Goal: Transaction & Acquisition: Purchase product/service

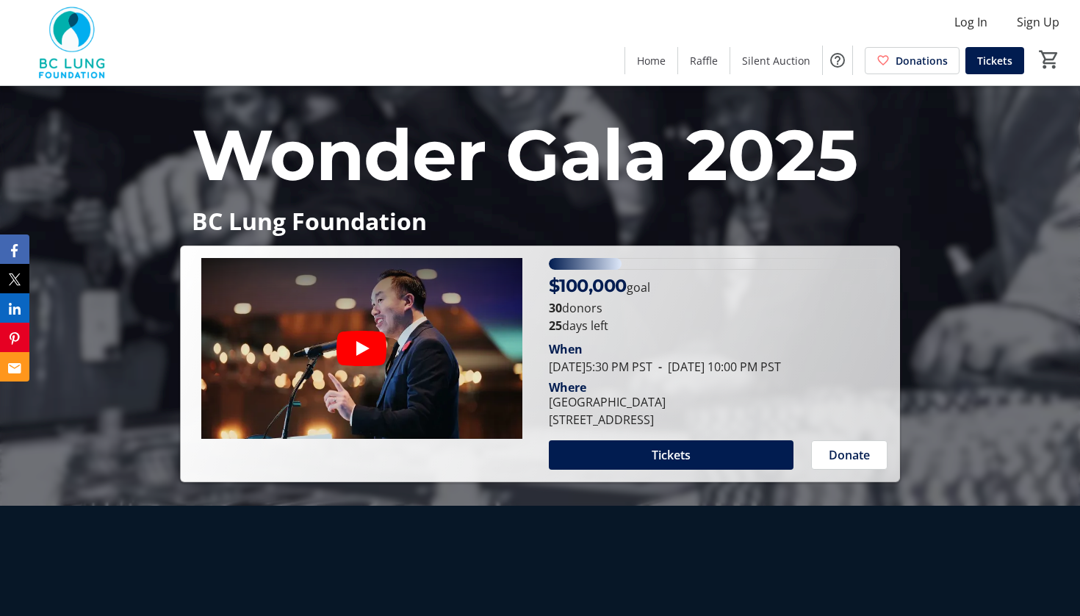
scroll to position [115, 0]
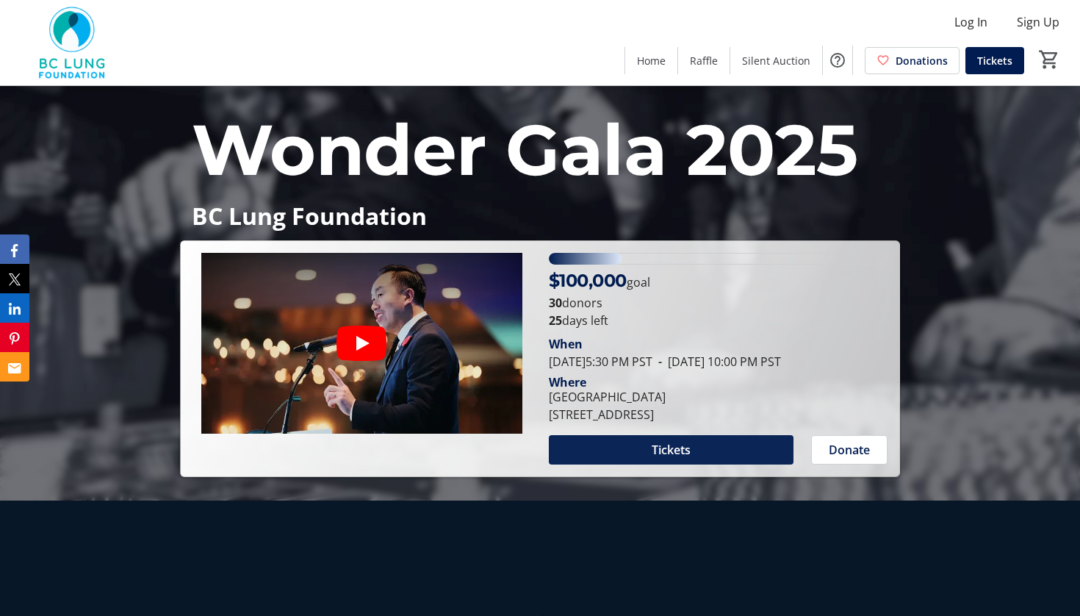
click at [684, 446] on span "Tickets" at bounding box center [671, 450] width 39 height 18
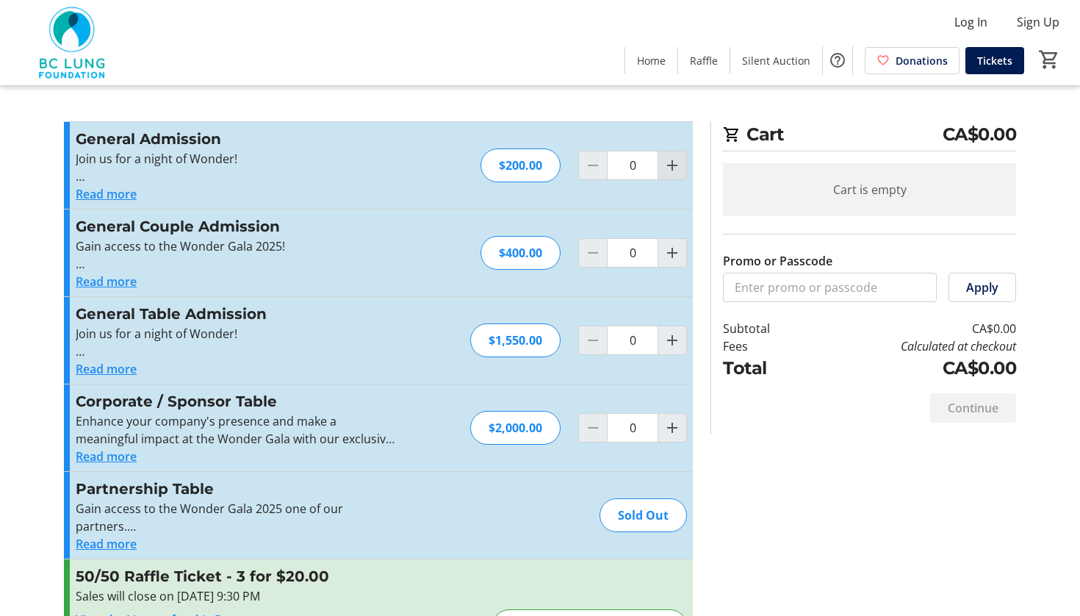
click at [676, 175] on span "Increment by one" at bounding box center [672, 165] width 28 height 28
type input "1"
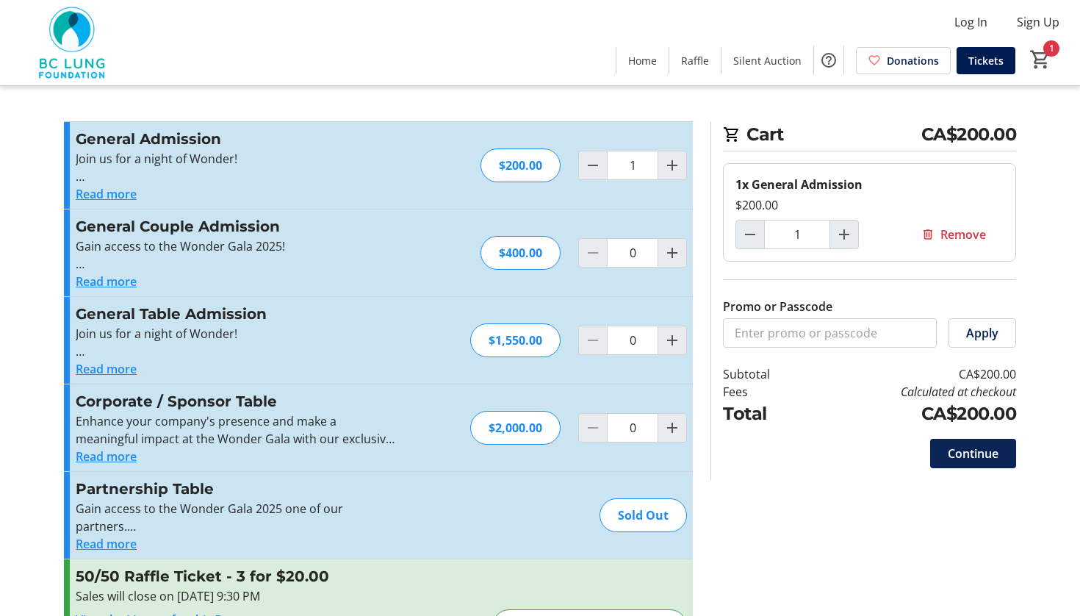
click at [976, 451] on span "Continue" at bounding box center [973, 453] width 51 height 18
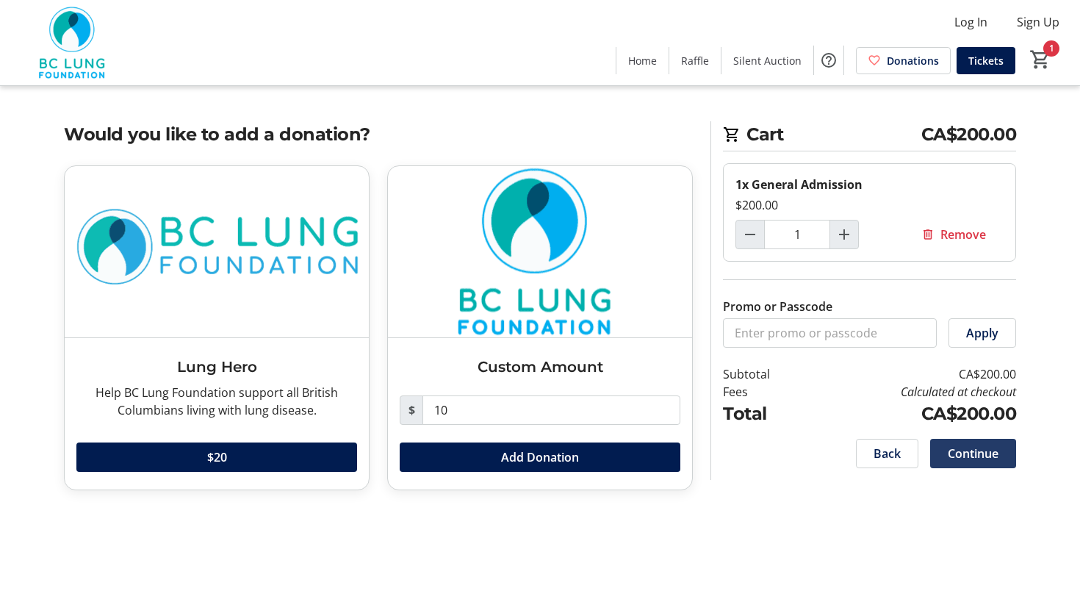
click at [960, 455] on span "Continue" at bounding box center [973, 453] width 51 height 18
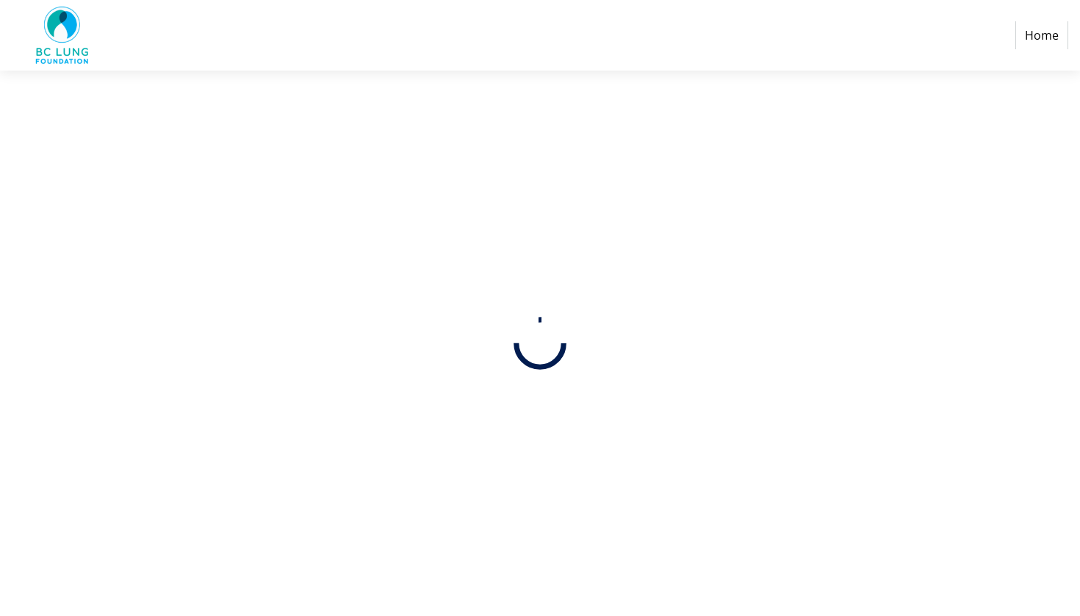
select select
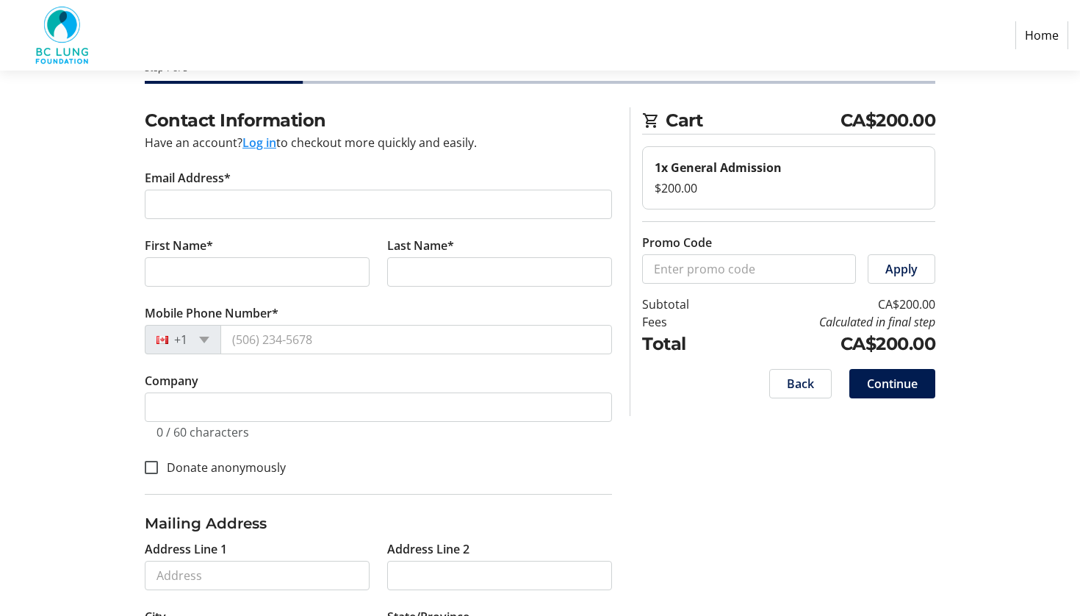
scroll to position [39, 0]
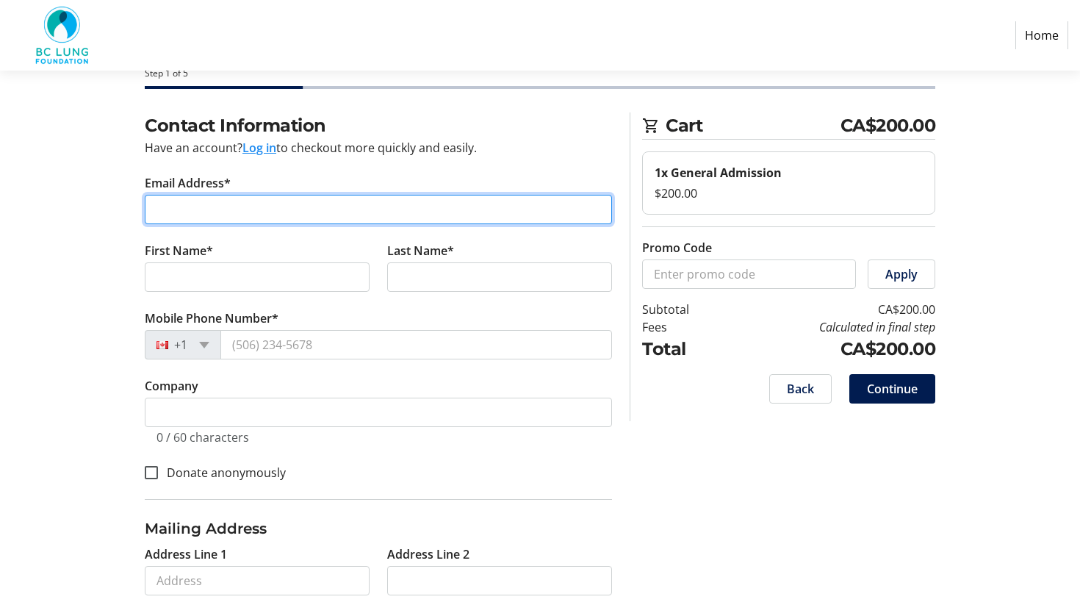
type input "[EMAIL_ADDRESS][DOMAIN_NAME]"
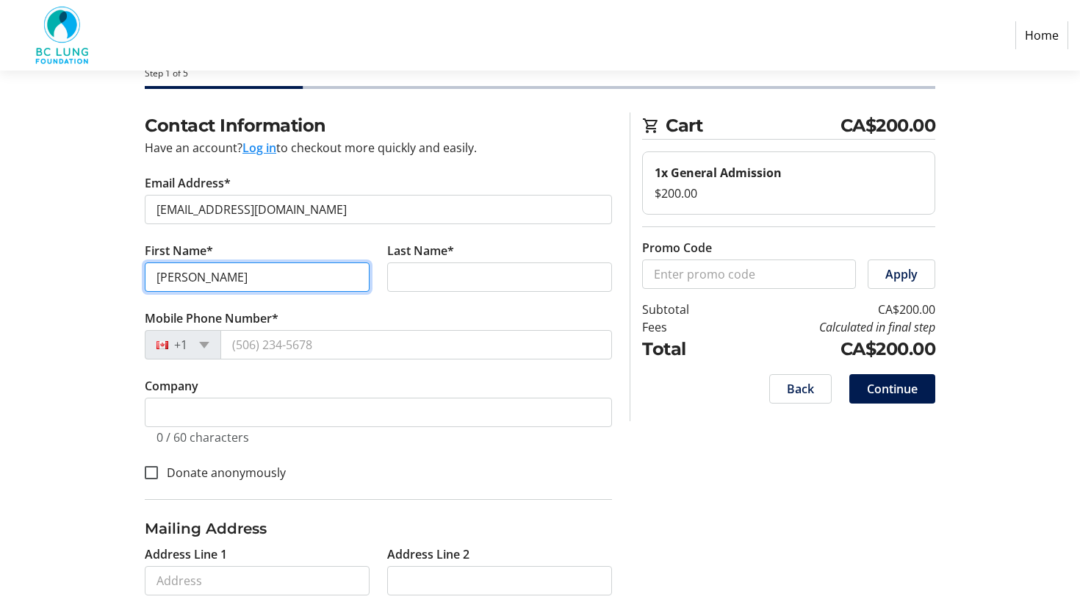
type input "[PERSON_NAME]"
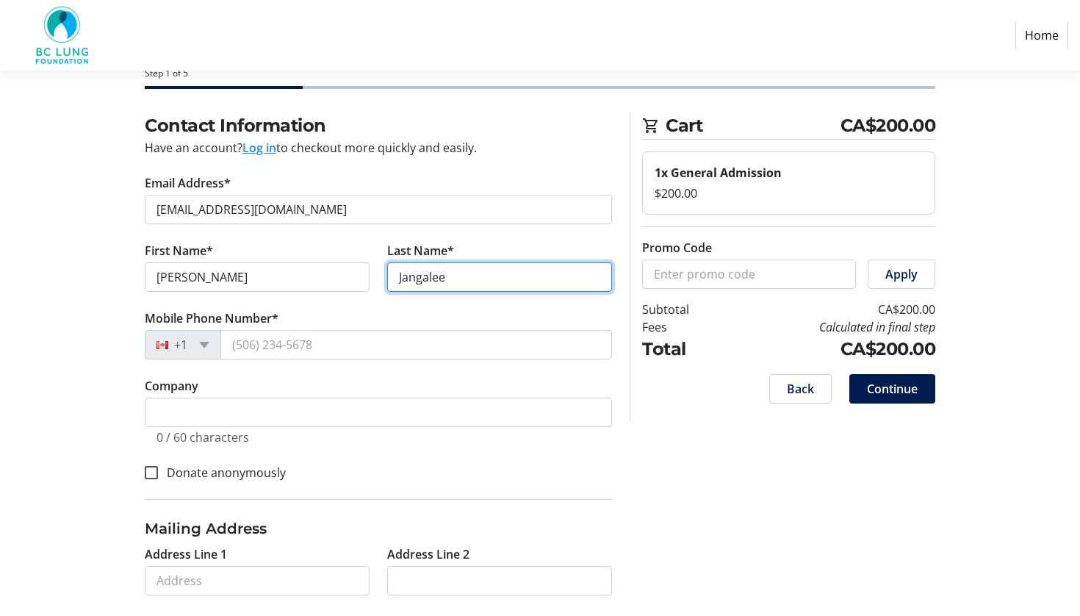
type input "Jangalee"
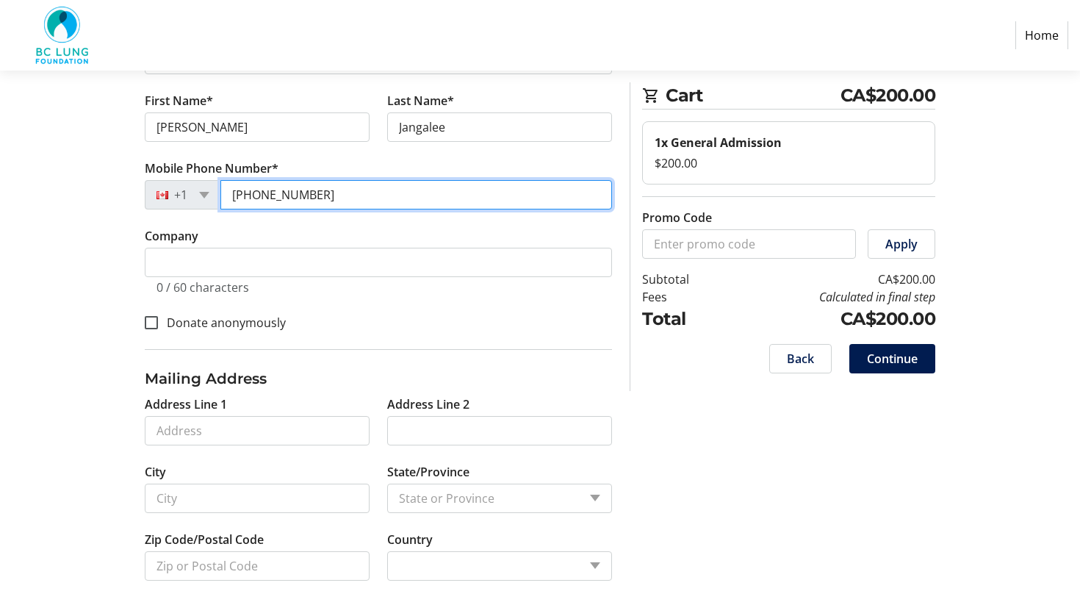
scroll to position [189, 0]
type input "[PHONE_NUMBER]"
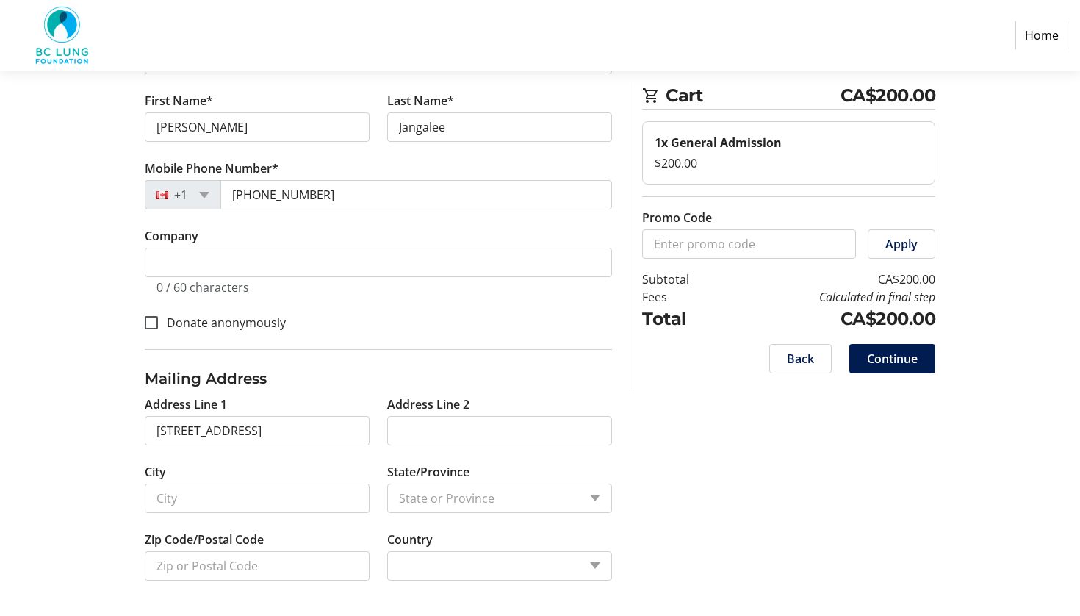
type input "[STREET_ADDRESS]"
type input "[GEOGRAPHIC_DATA]"
select select
type input "V5S 4L5"
select select "CA"
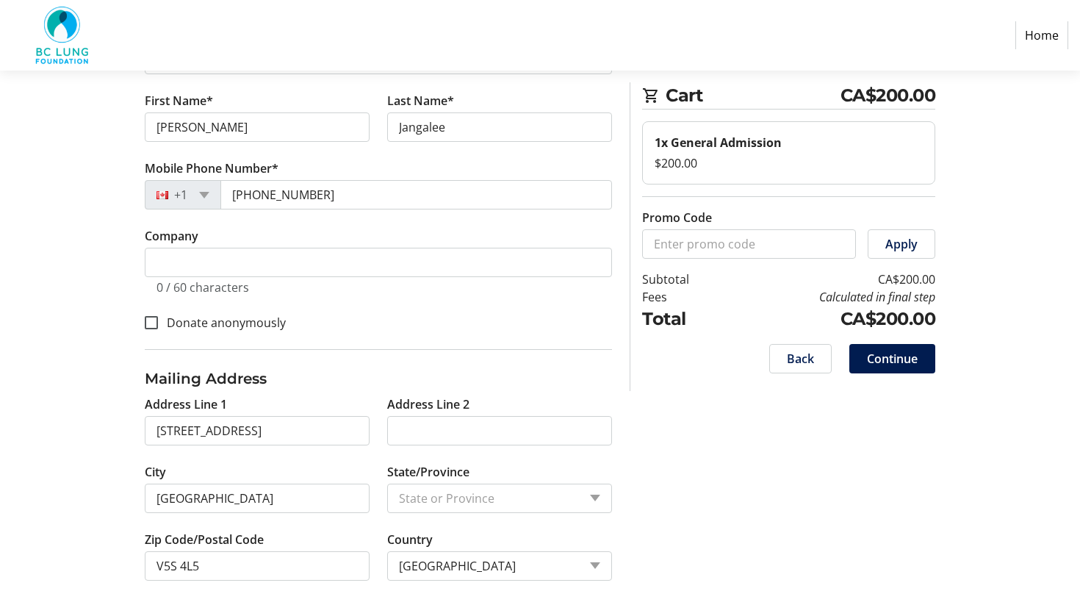
select select "BC"
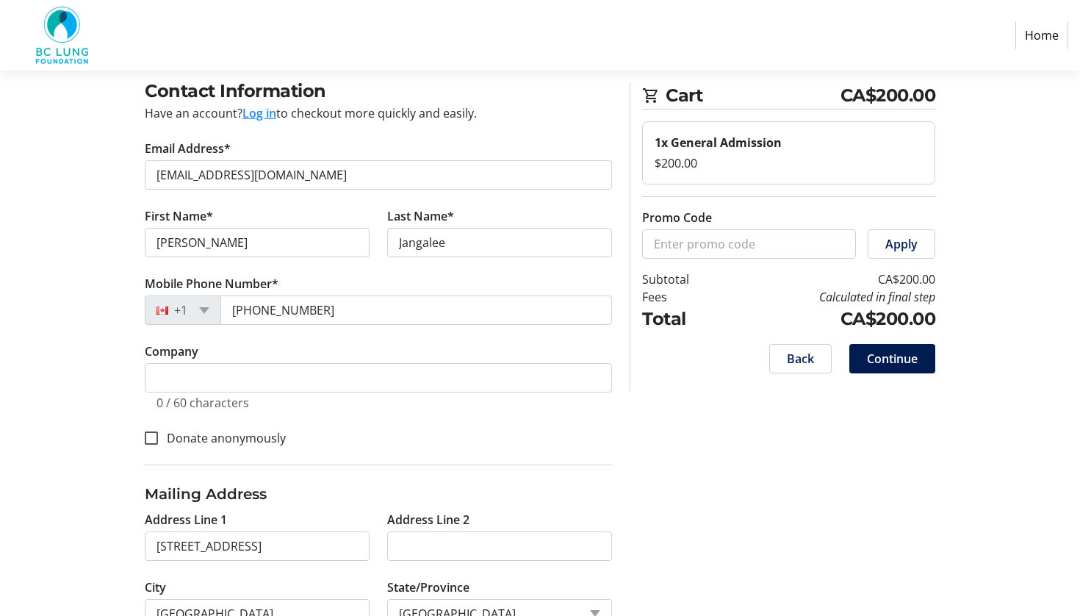
scroll to position [71, 0]
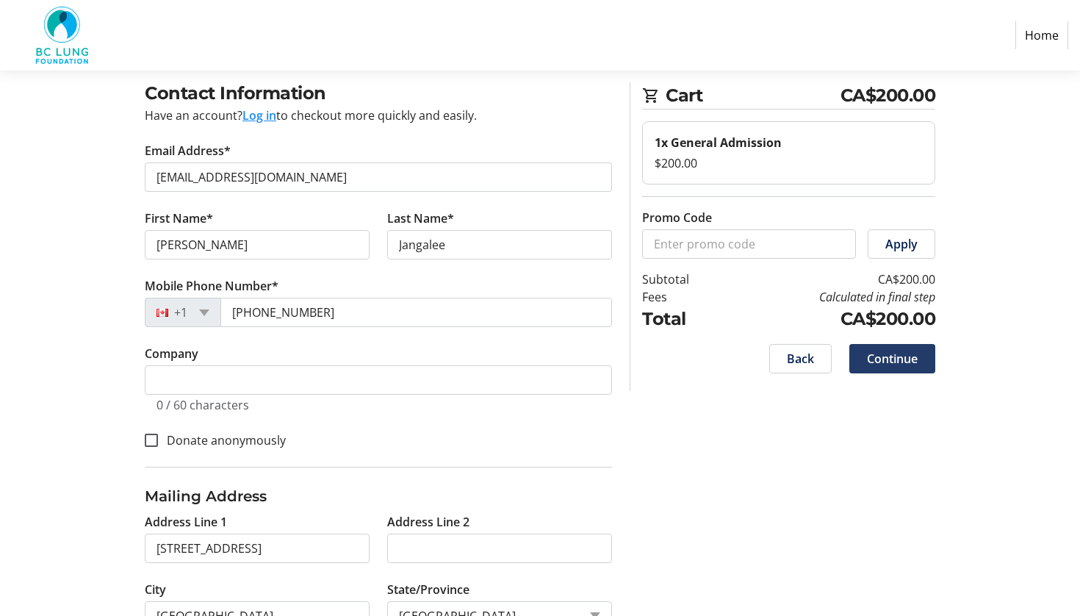
click at [885, 358] on span "Continue" at bounding box center [892, 359] width 51 height 18
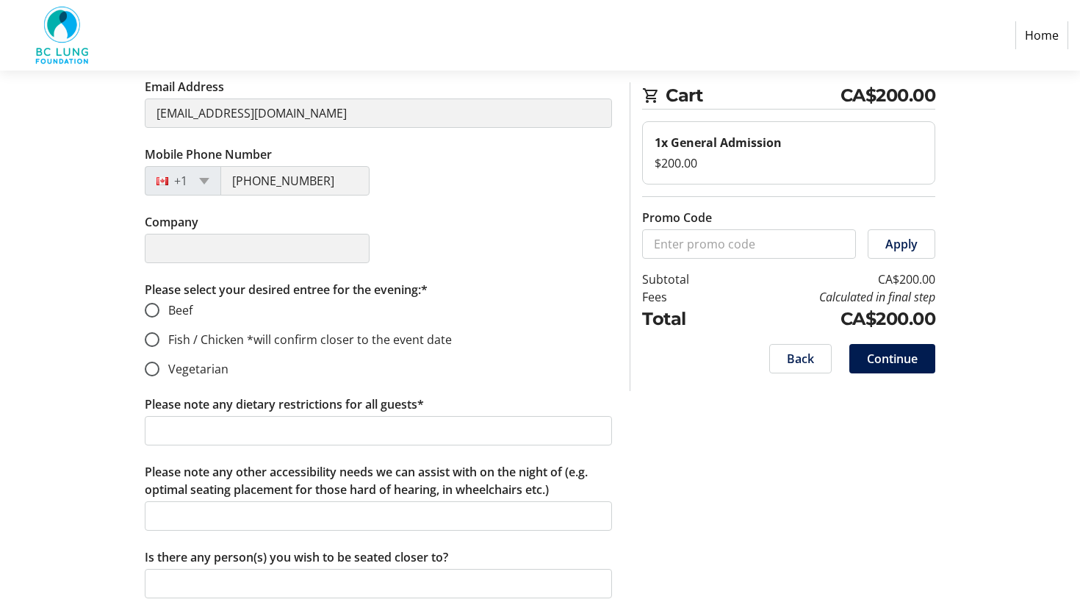
scroll to position [355, 0]
click at [154, 309] on input "Beef" at bounding box center [152, 310] width 15 height 15
radio input "true"
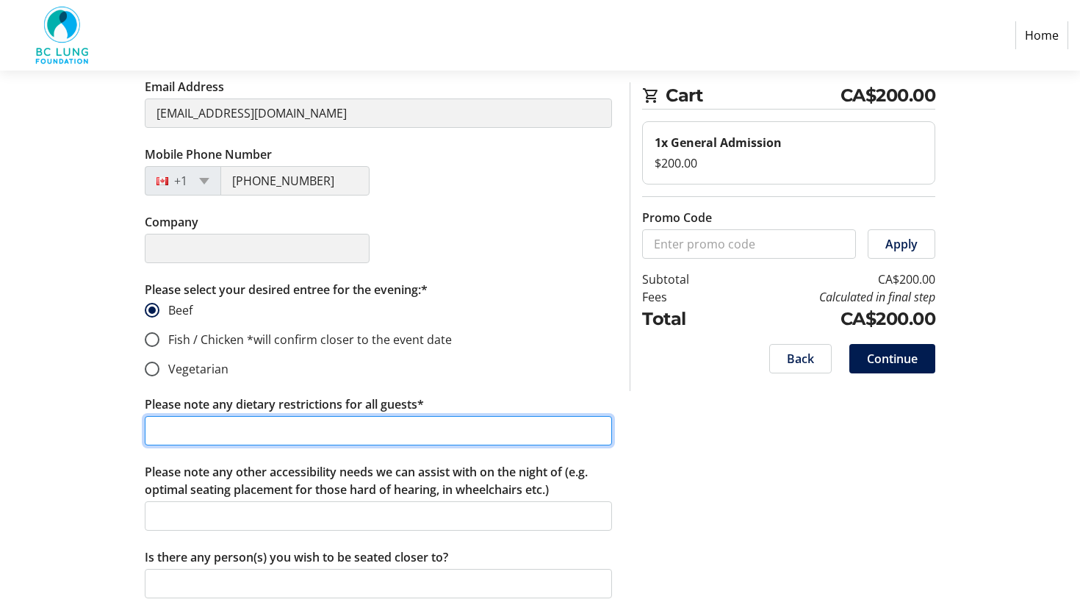
click at [171, 426] on input "Please note any dietary restrictions for all guests*" at bounding box center [378, 430] width 467 height 29
type input "Gluten and dairy free"
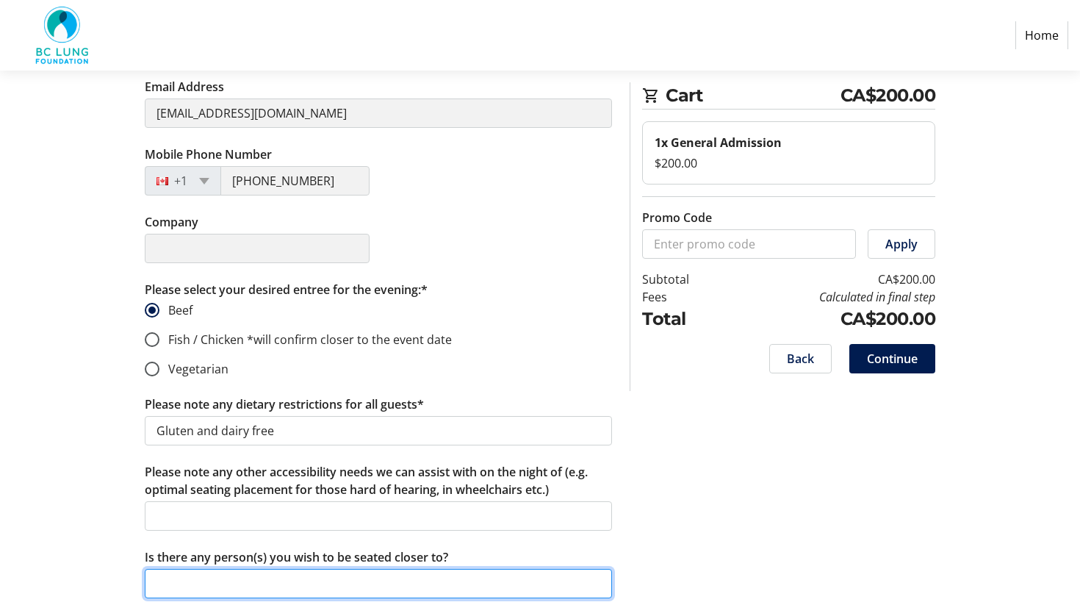
click at [213, 581] on input "Is there any person(s) you wish to be seated closer to?" at bounding box center [378, 583] width 467 height 29
type input "[PERSON_NAME]"
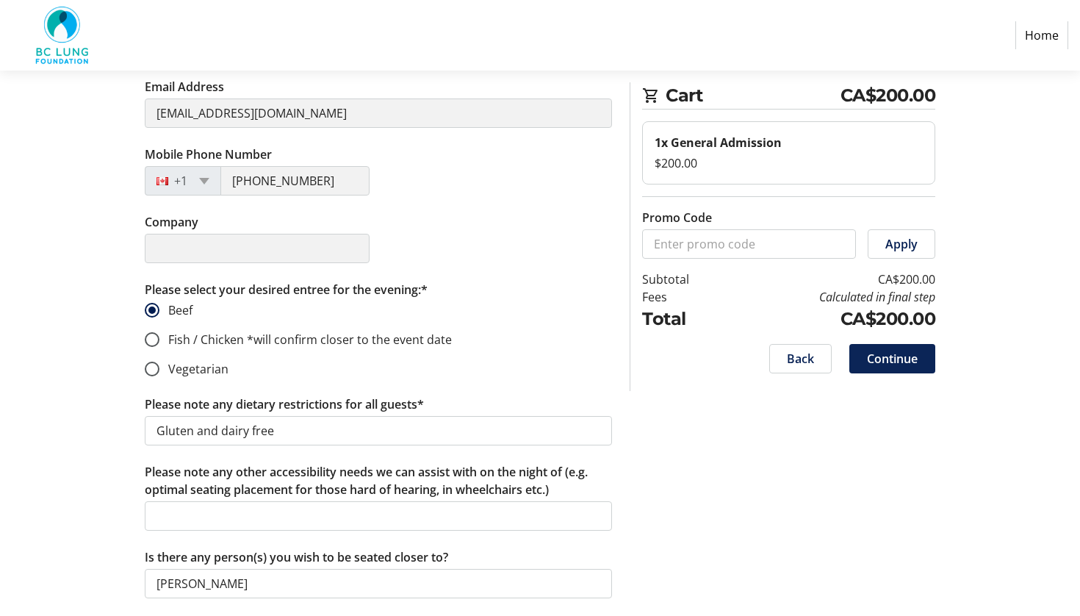
click at [898, 359] on span "Continue" at bounding box center [892, 359] width 51 height 18
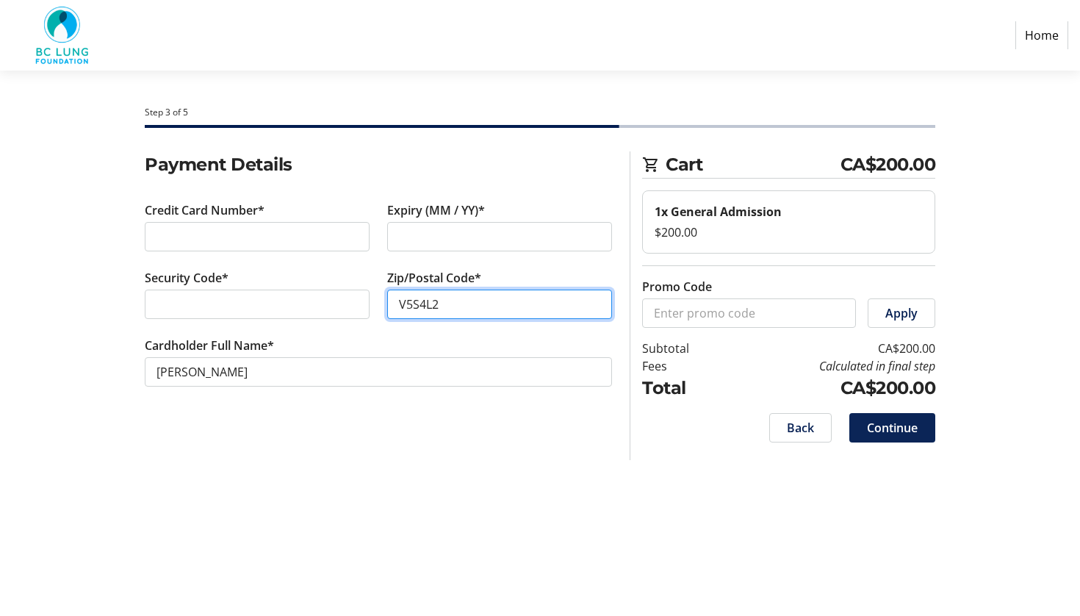
type input "V5S4L2"
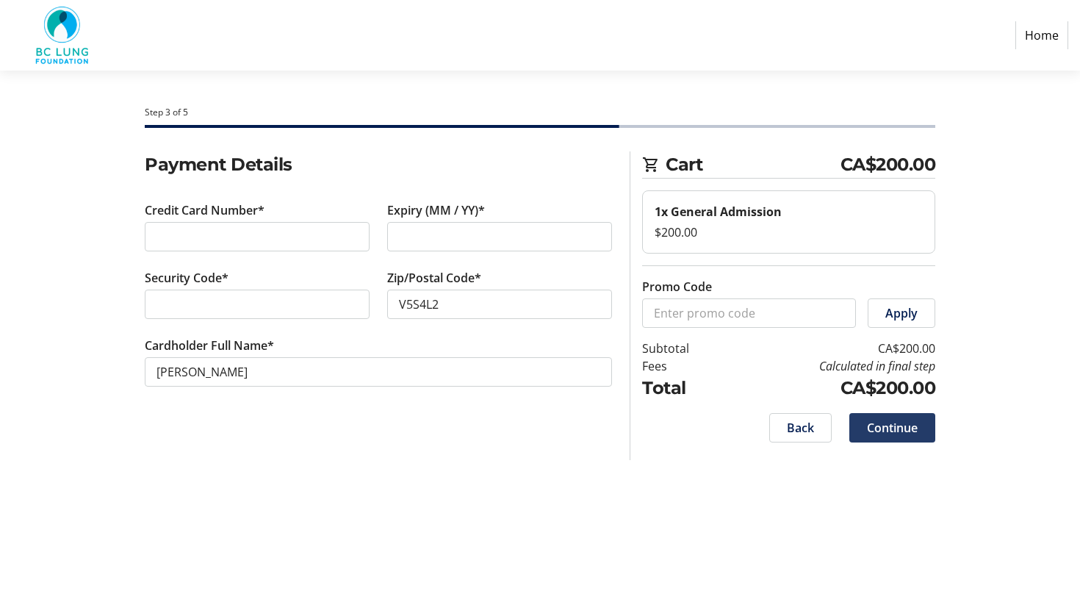
click at [897, 425] on span "Continue" at bounding box center [892, 428] width 51 height 18
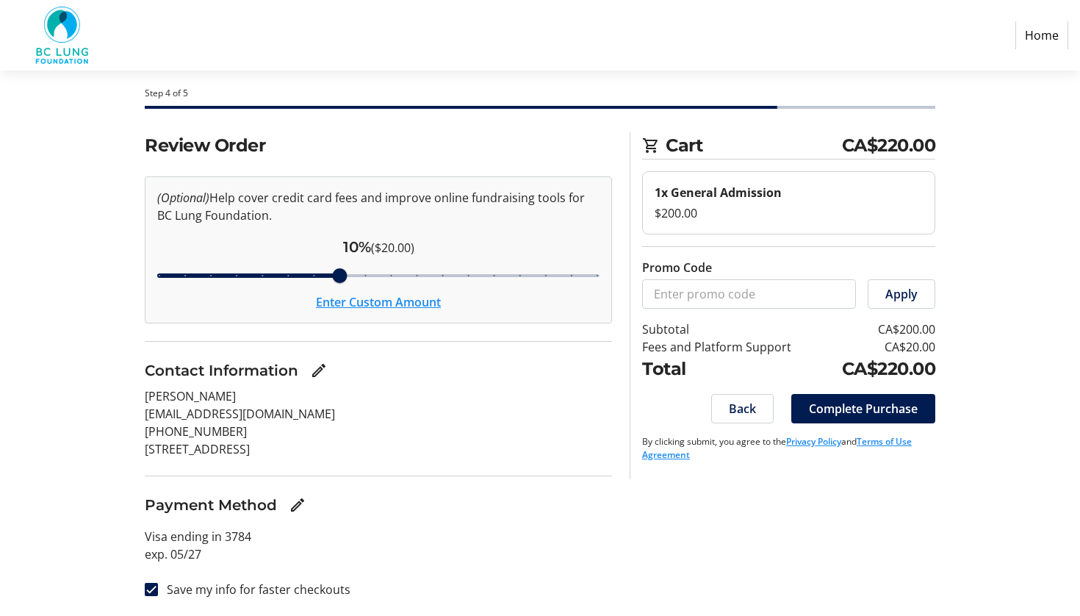
scroll to position [19, 0]
click at [151, 590] on input "Save my info for faster checkouts" at bounding box center [151, 589] width 13 height 13
checkbox input "false"
click at [342, 277] on input "Cover fees percentage" at bounding box center [378, 275] width 473 height 32
click at [851, 408] on span "Complete Purchase" at bounding box center [863, 409] width 109 height 18
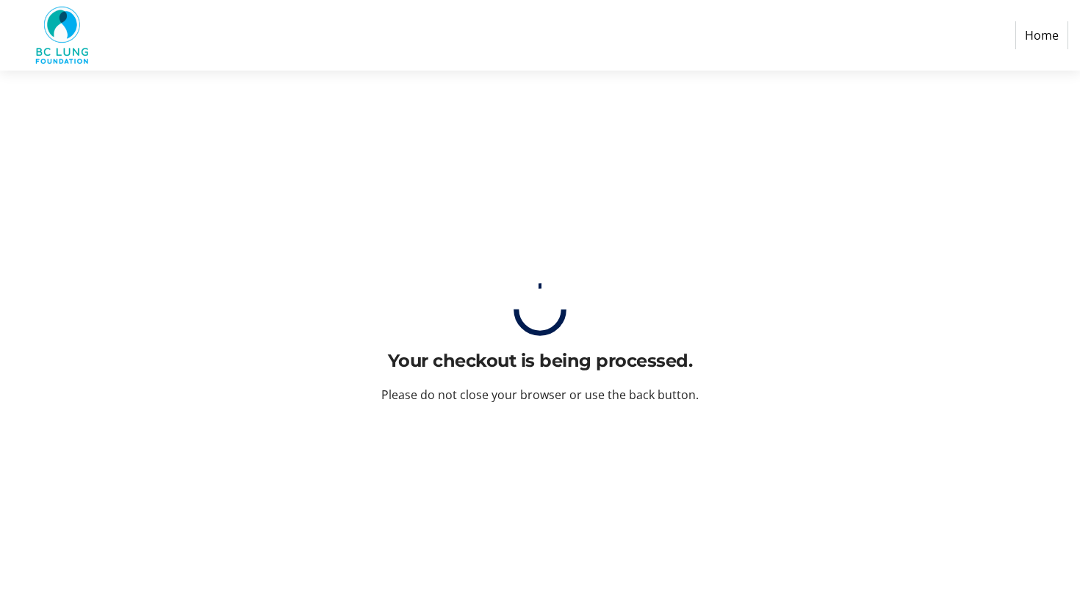
scroll to position [0, 0]
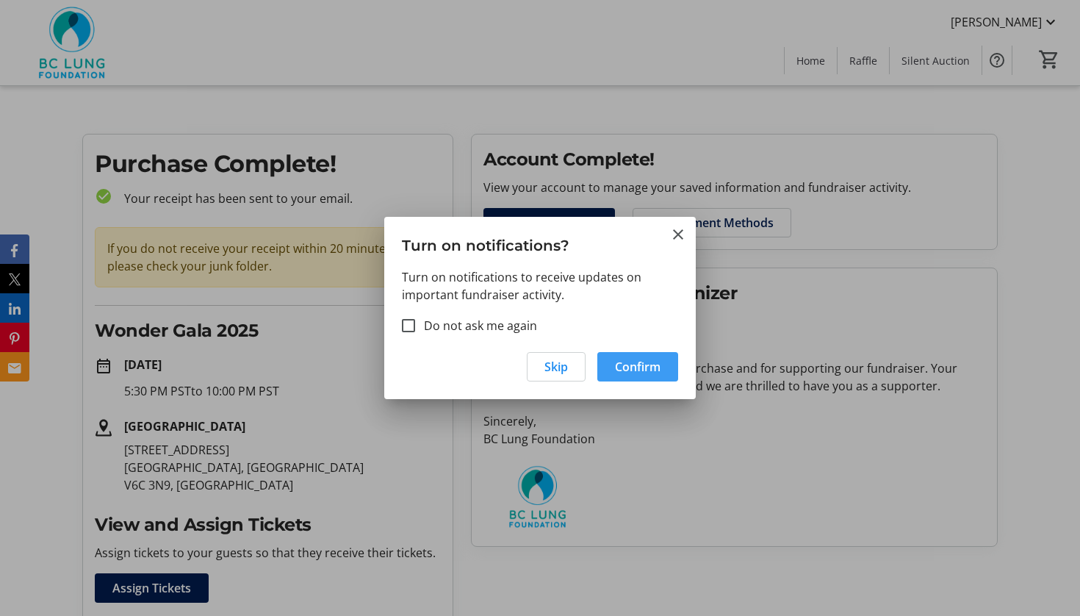
click at [641, 361] on span "Confirm" at bounding box center [638, 367] width 46 height 18
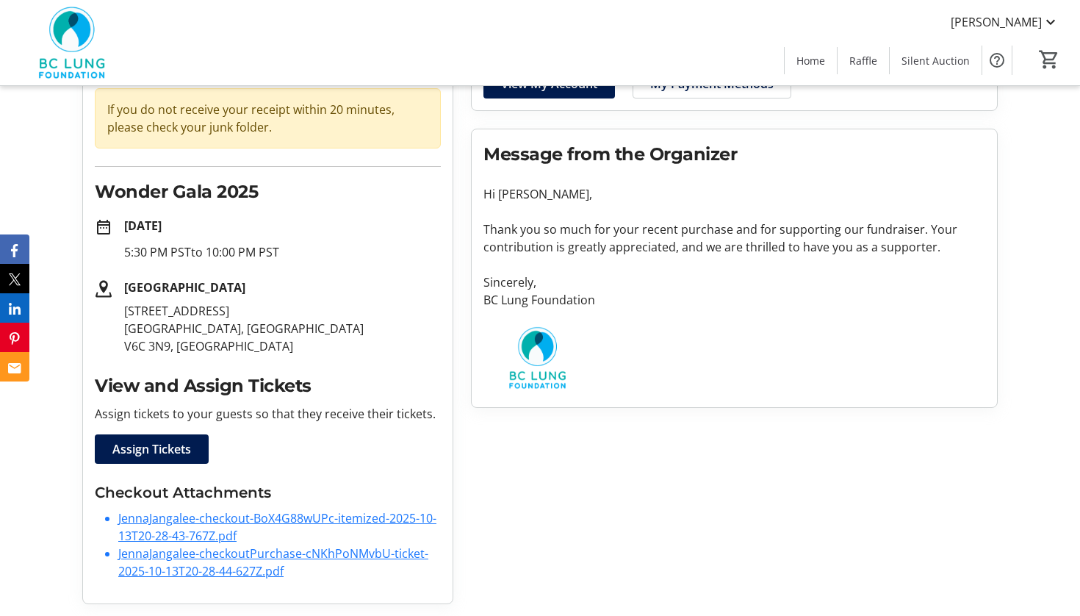
scroll to position [139, 0]
click at [265, 515] on link "JennaJangalee-checkout-BoX4G88wUPc-itemized-2025-10-13T20-28-43-767Z.pdf" at bounding box center [277, 527] width 318 height 34
click at [215, 555] on link "JennaJangalee-checkoutPurchase-cNKhPoNMvbU-ticket-2025-10-13T20-28-44-627Z.pdf" at bounding box center [273, 562] width 310 height 34
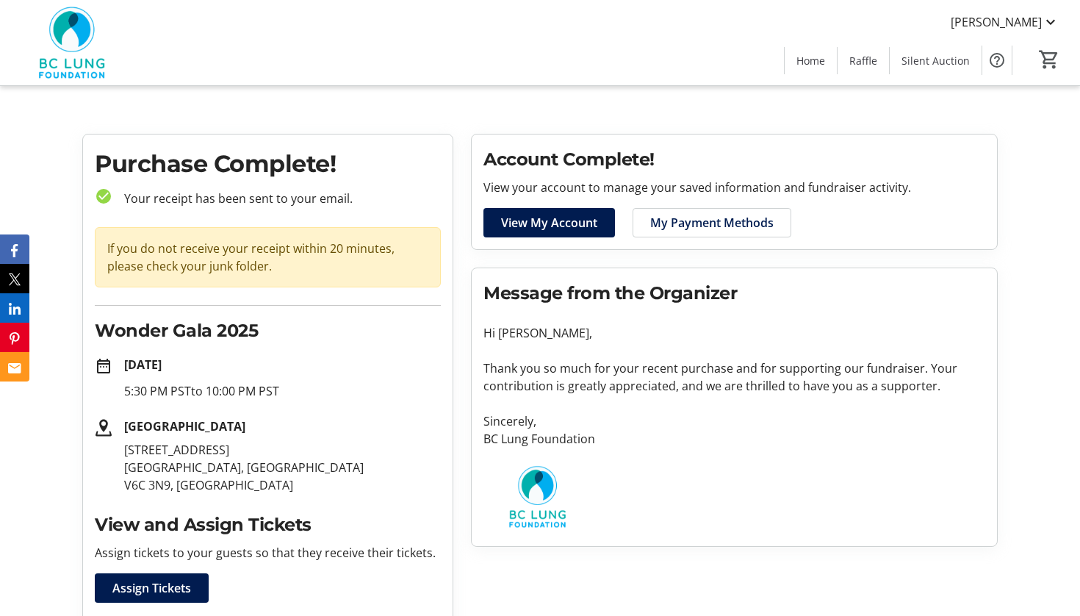
scroll to position [0, 0]
click at [569, 219] on span "View My Account" at bounding box center [549, 223] width 96 height 18
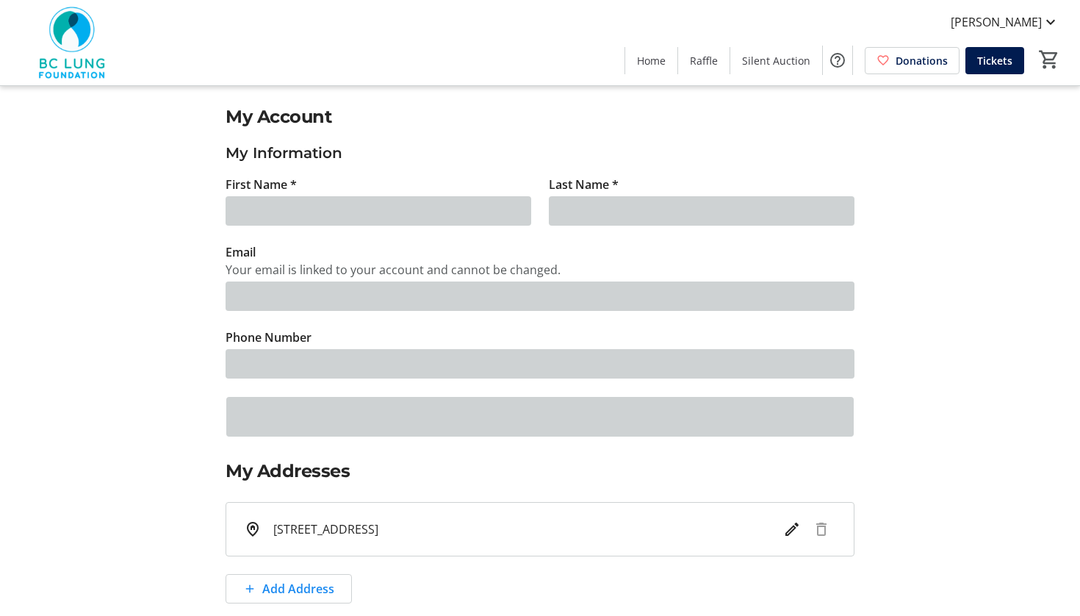
type input "[PERSON_NAME]"
type input "Jangalee"
type input "[EMAIL_ADDRESS][DOMAIN_NAME]"
type input "[PHONE_NUMBER]"
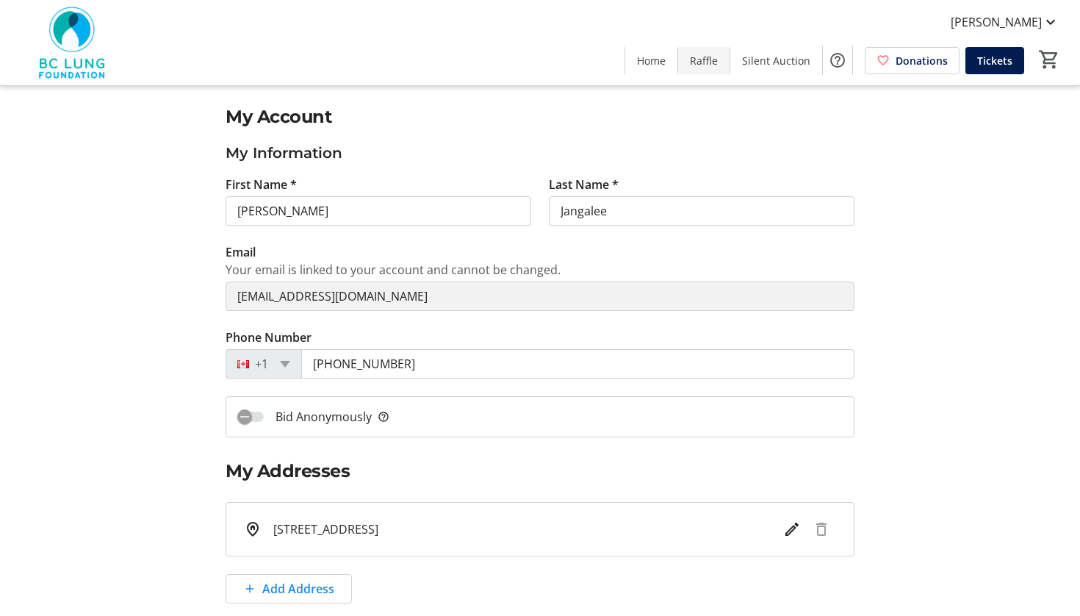
click at [708, 62] on span "Raffle" at bounding box center [704, 60] width 28 height 15
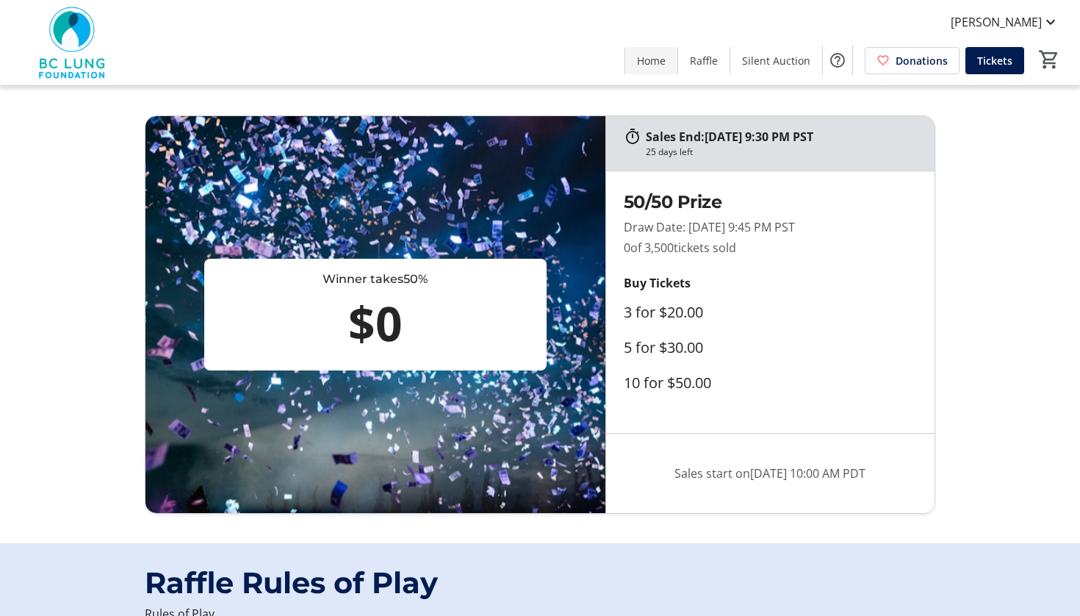
click at [658, 60] on span "Home" at bounding box center [651, 60] width 29 height 15
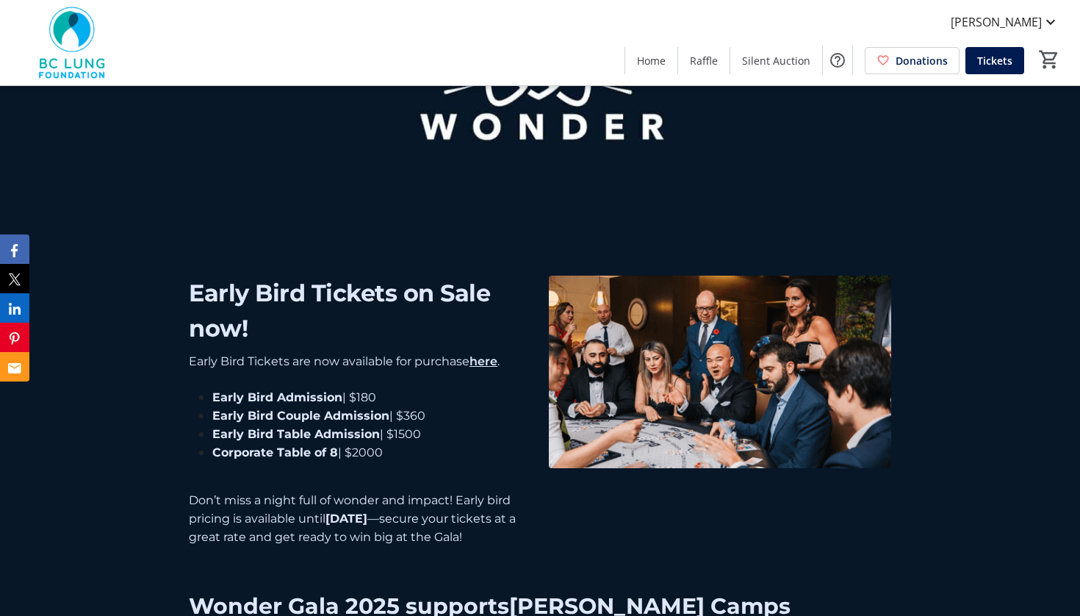
scroll to position [789, 0]
click at [1012, 22] on span "[PERSON_NAME]" at bounding box center [996, 22] width 91 height 18
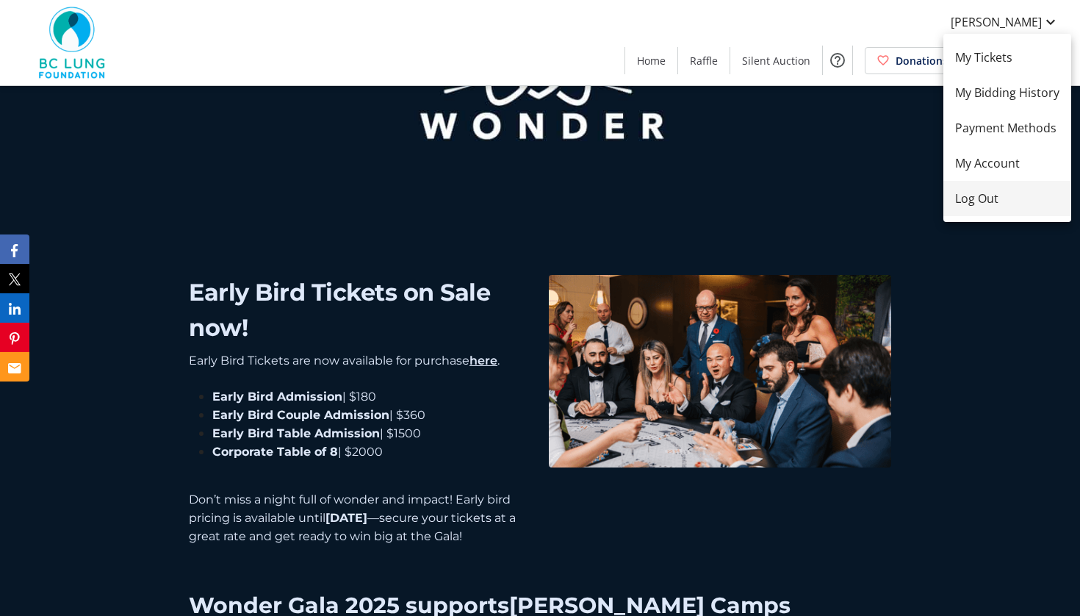
click at [985, 199] on span "Log Out" at bounding box center [1007, 199] width 104 height 18
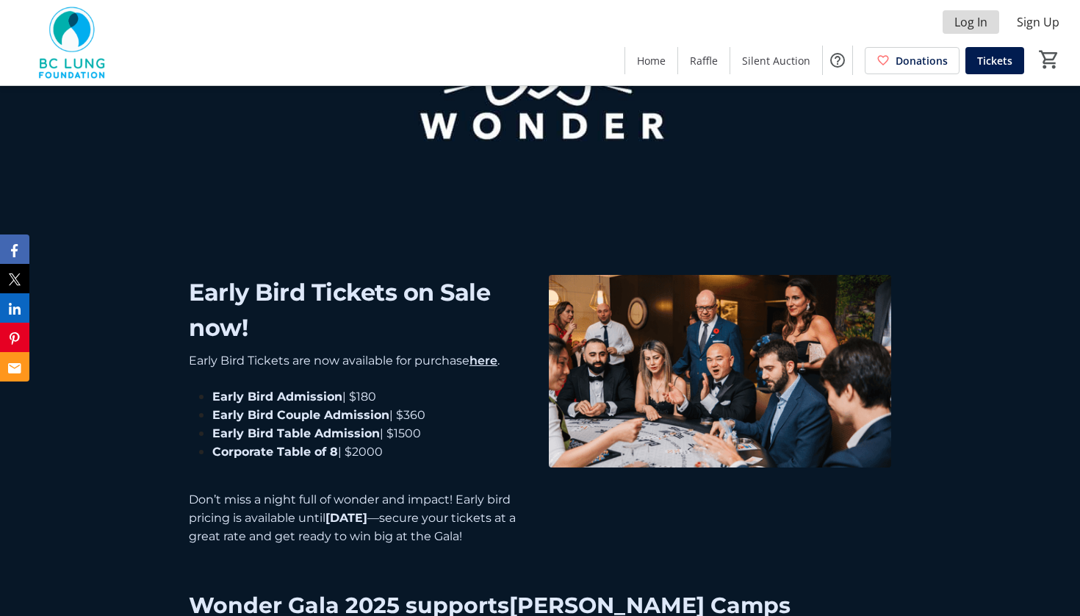
click at [974, 21] on span "Log In" at bounding box center [970, 22] width 33 height 18
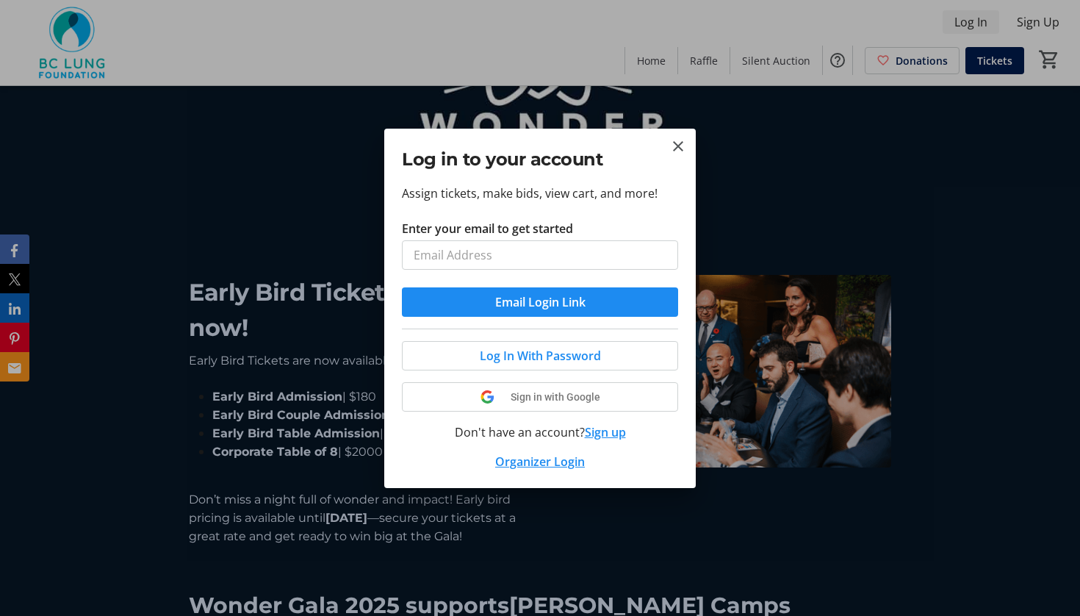
scroll to position [0, 0]
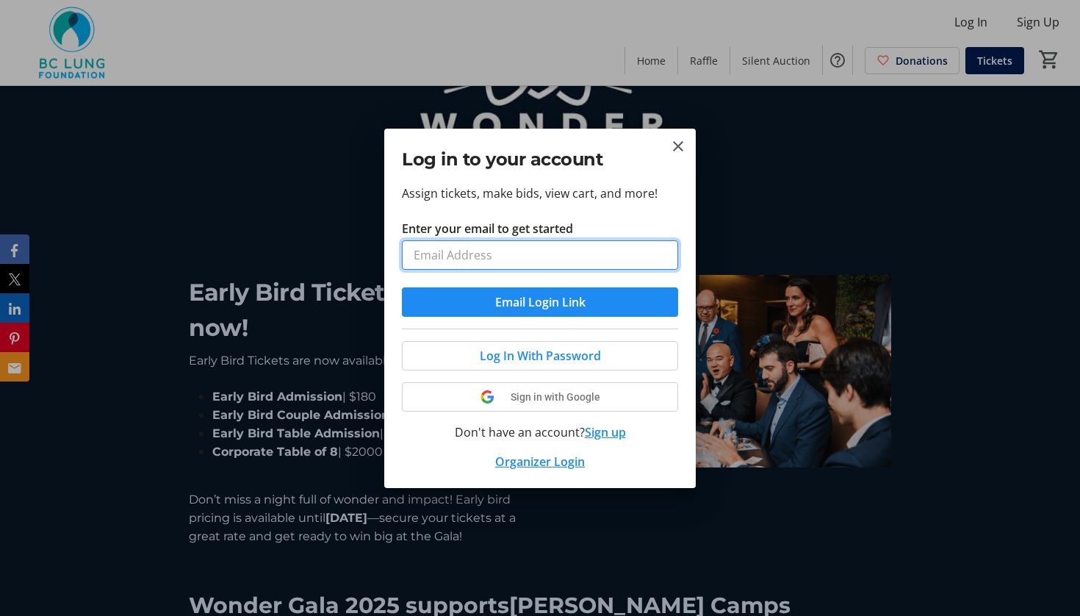
type input "[EMAIL_ADDRESS][DOMAIN_NAME]"
